Goal: Information Seeking & Learning: Learn about a topic

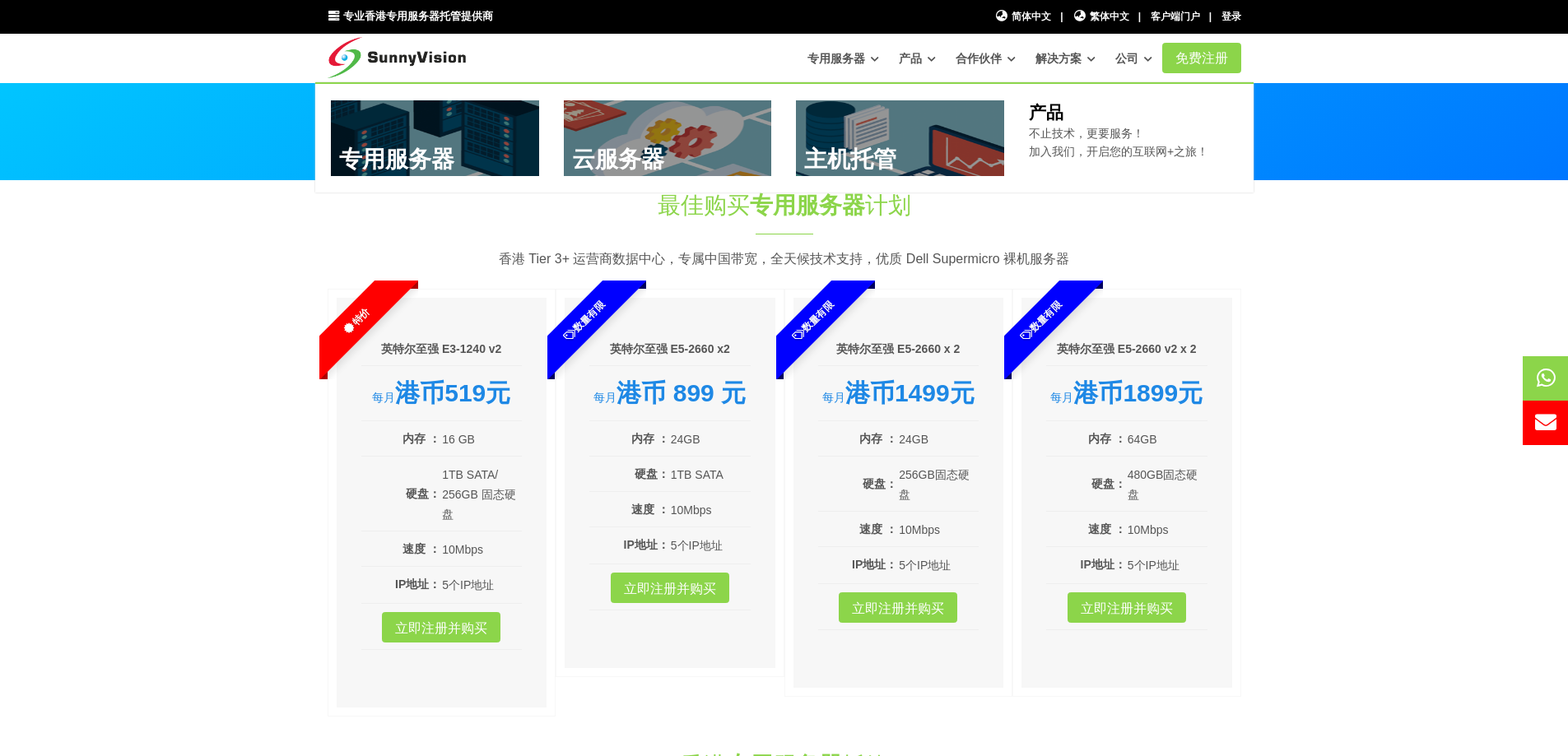
click at [927, 57] on link "产品" at bounding box center [917, 58] width 37 height 30
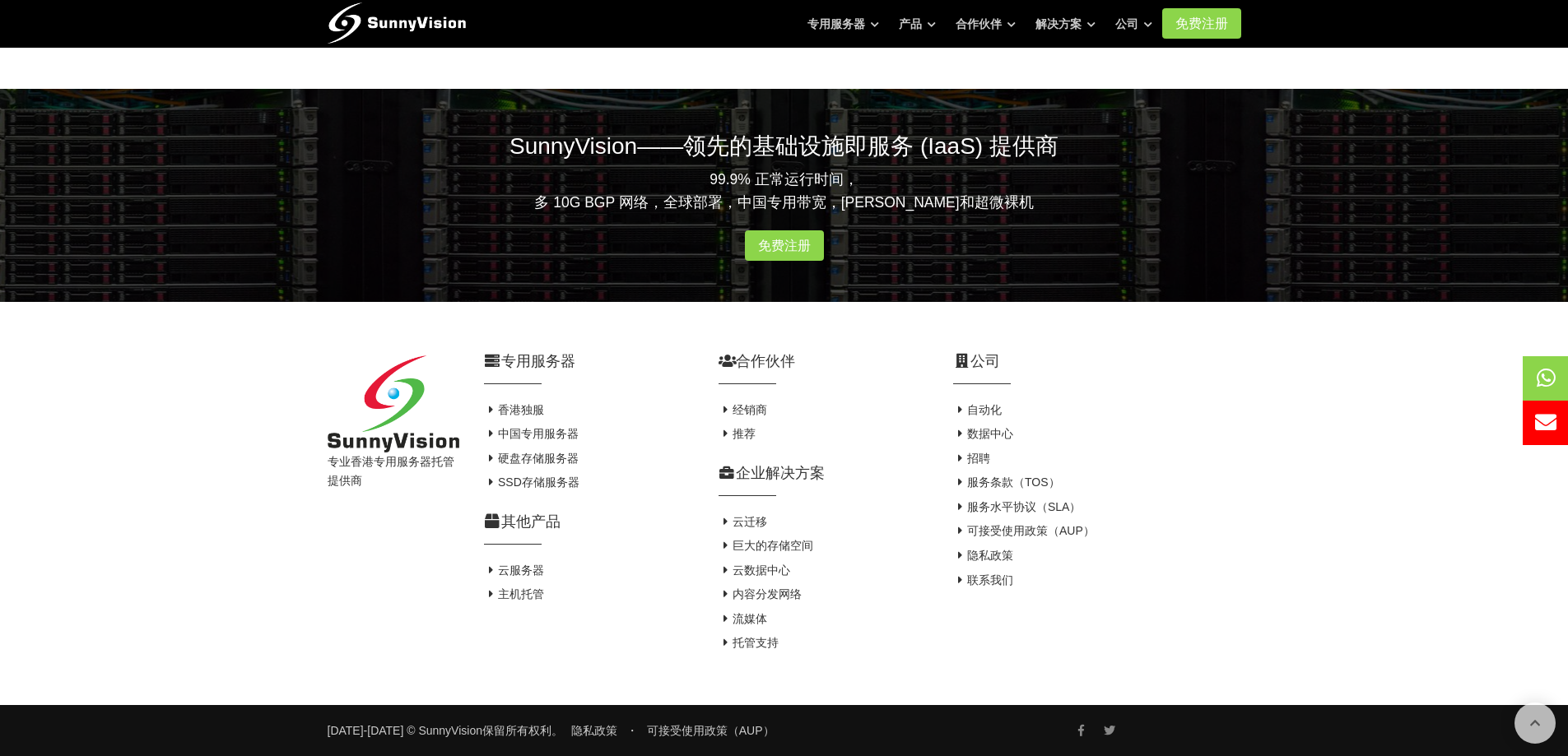
scroll to position [2327, 0]
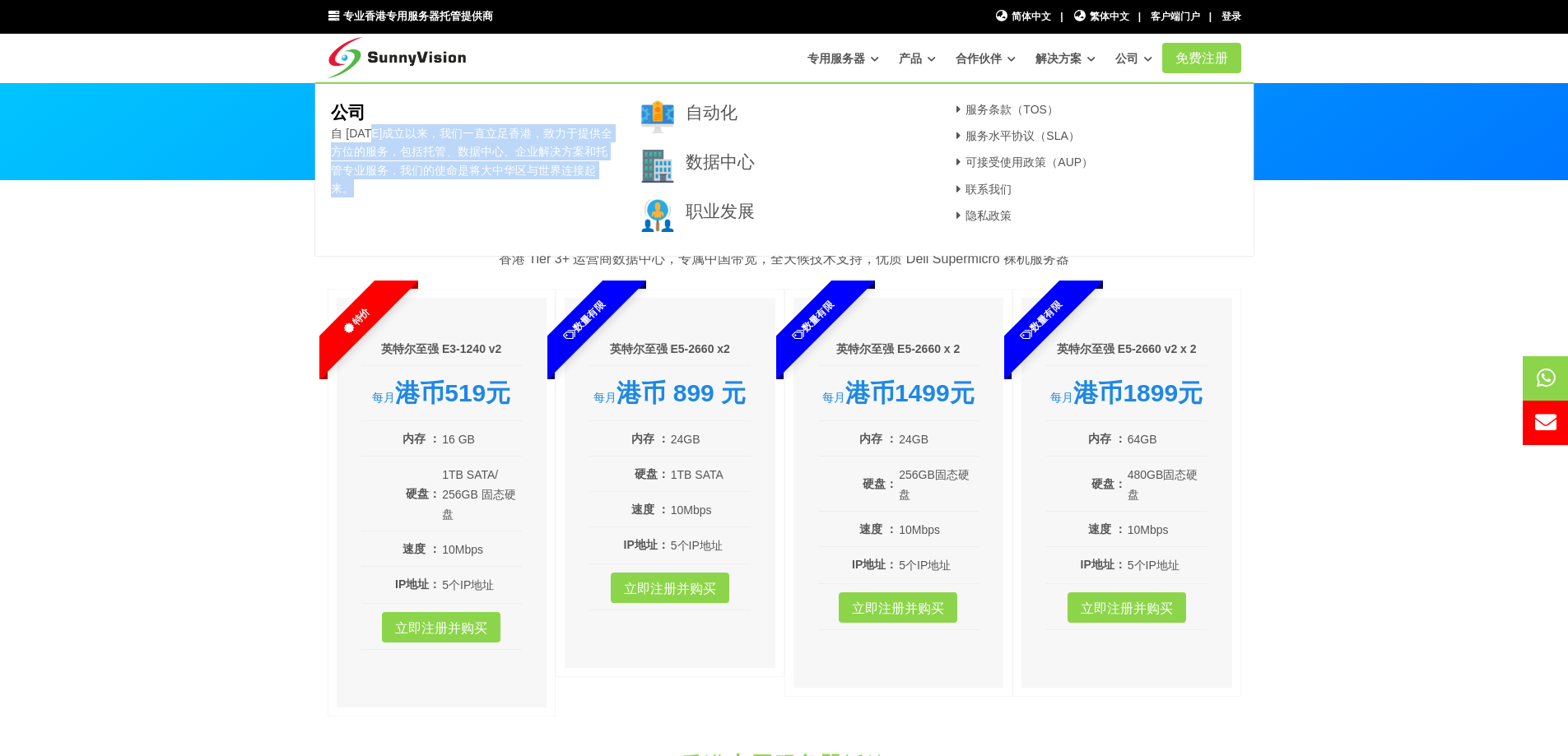
drag, startPoint x: 368, startPoint y: 130, endPoint x: 633, endPoint y: 131, distance: 265.0
click at [633, 131] on div "公司 自 [DATE]成立以来，我们一直立足香港，致力于提供全方位的服务，包括托管、数据中心、企业解决方案和托管专业服务，我们的使命是将大中华区与世界连接起来…" at bounding box center [784, 174] width 930 height 148
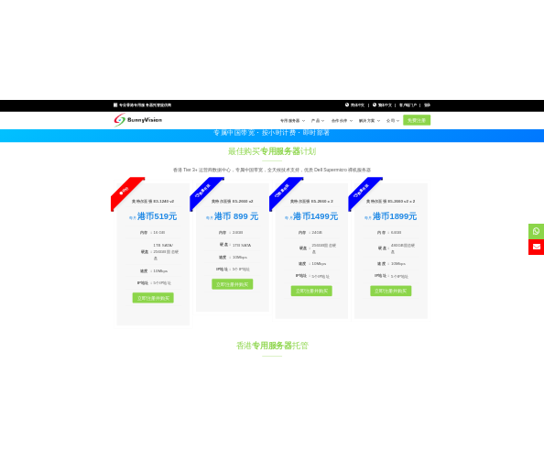
scroll to position [92, 0]
